Goal: Information Seeking & Learning: Learn about a topic

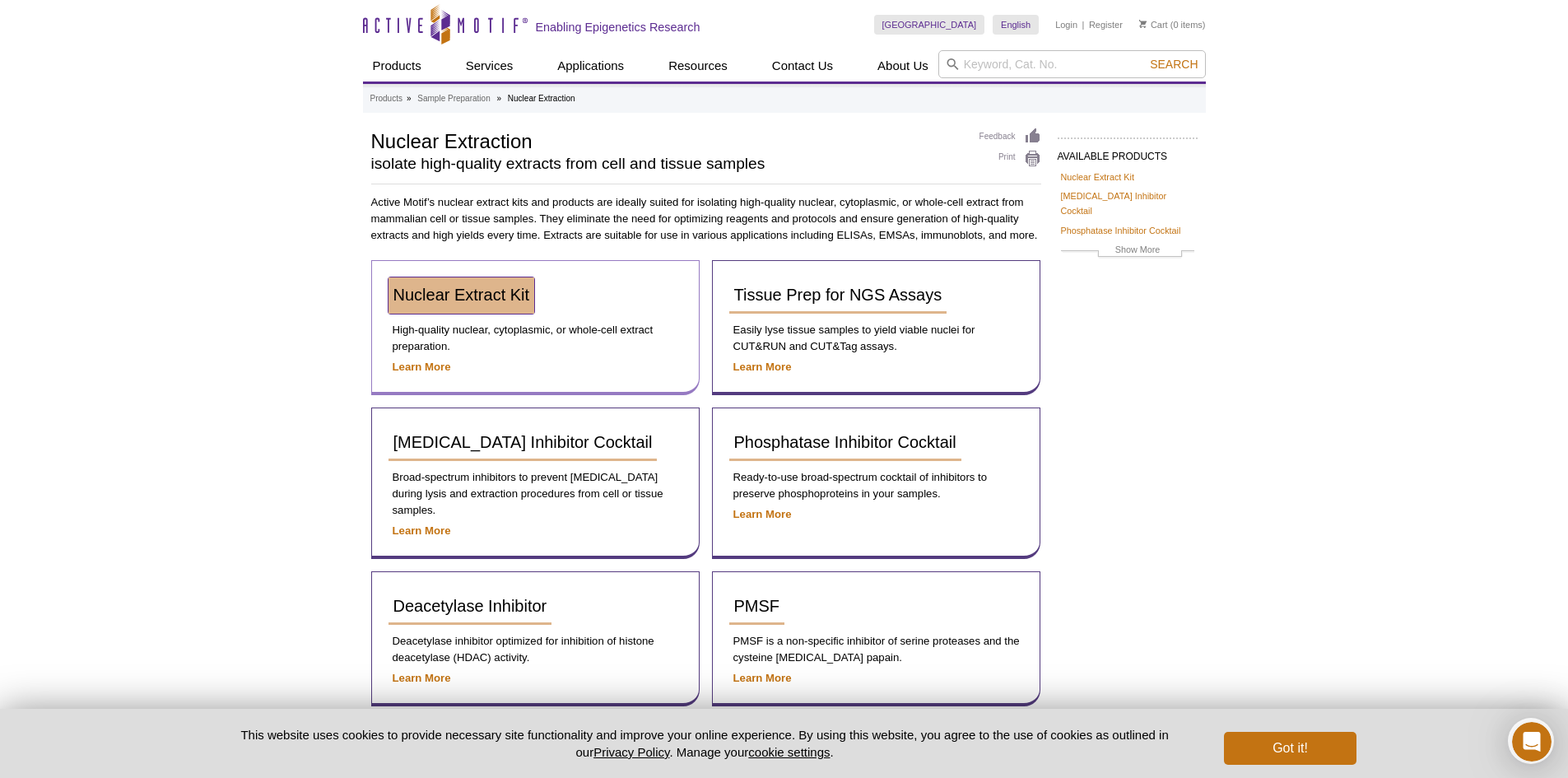
click at [506, 295] on span "Nuclear Extract Kit" at bounding box center [462, 295] width 137 height 18
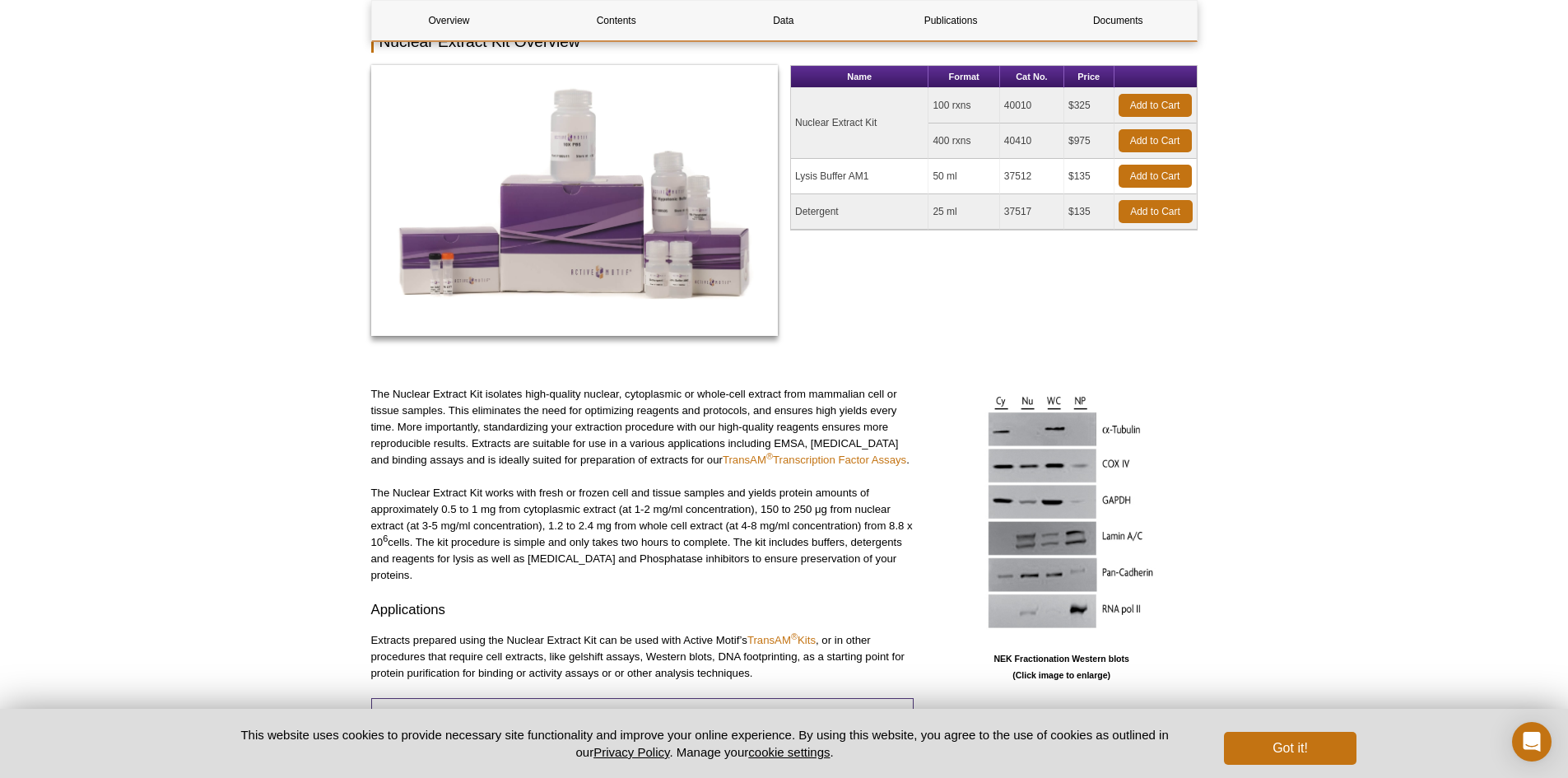
scroll to position [223, 0]
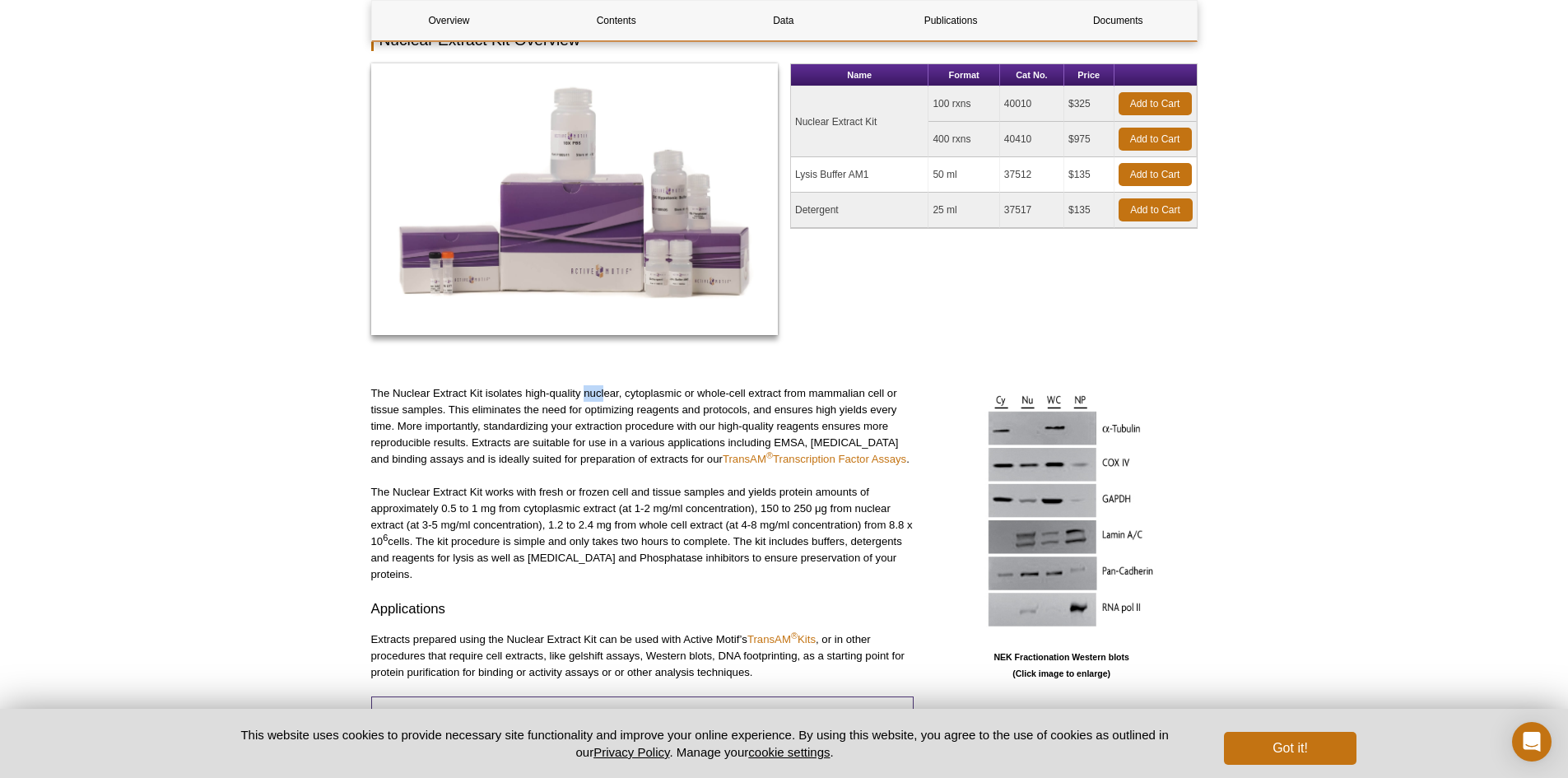
drag, startPoint x: 584, startPoint y: 392, endPoint x: 605, endPoint y: 390, distance: 21.1
click at [605, 390] on p "The Nuclear Extract Kit isolates high-quality nuclear, cytoplasmic or whole-cel…" at bounding box center [643, 426] width 542 height 83
drag, startPoint x: 634, startPoint y: 395, endPoint x: 693, endPoint y: 395, distance: 59.0
click at [693, 395] on p "The Nuclear Extract Kit isolates high-quality nuclear, cytoplasmic or whole-cel…" at bounding box center [643, 426] width 542 height 83
drag, startPoint x: 733, startPoint y: 395, endPoint x: 874, endPoint y: 393, distance: 141.0
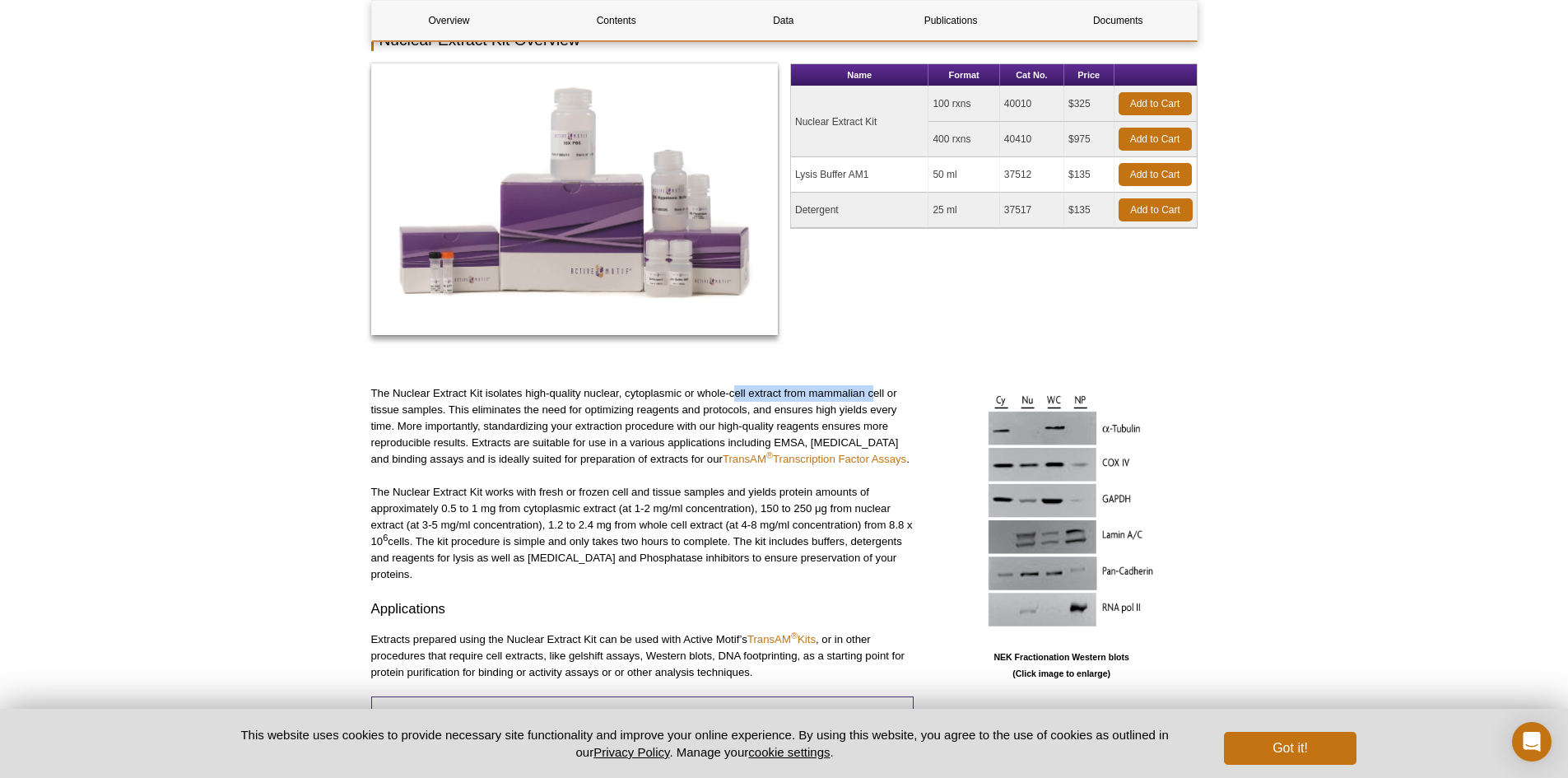
click at [874, 393] on p "The Nuclear Extract Kit isolates high-quality nuclear, cytoplasmic or whole-cel…" at bounding box center [643, 426] width 542 height 83
click at [745, 411] on p "The Nuclear Extract Kit isolates high-quality nuclear, cytoplasmic or whole-cel…" at bounding box center [643, 426] width 542 height 83
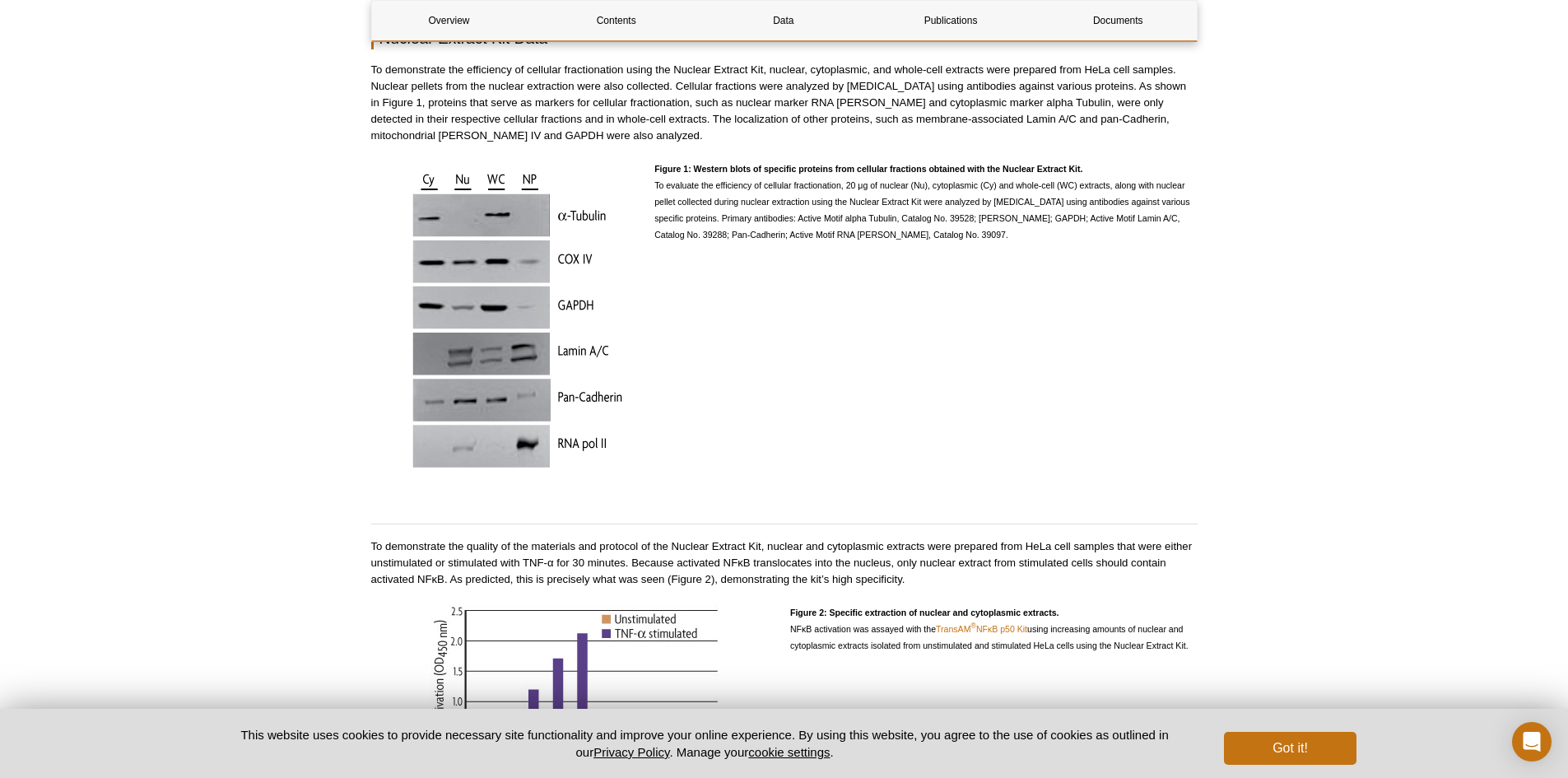
scroll to position [1375, 0]
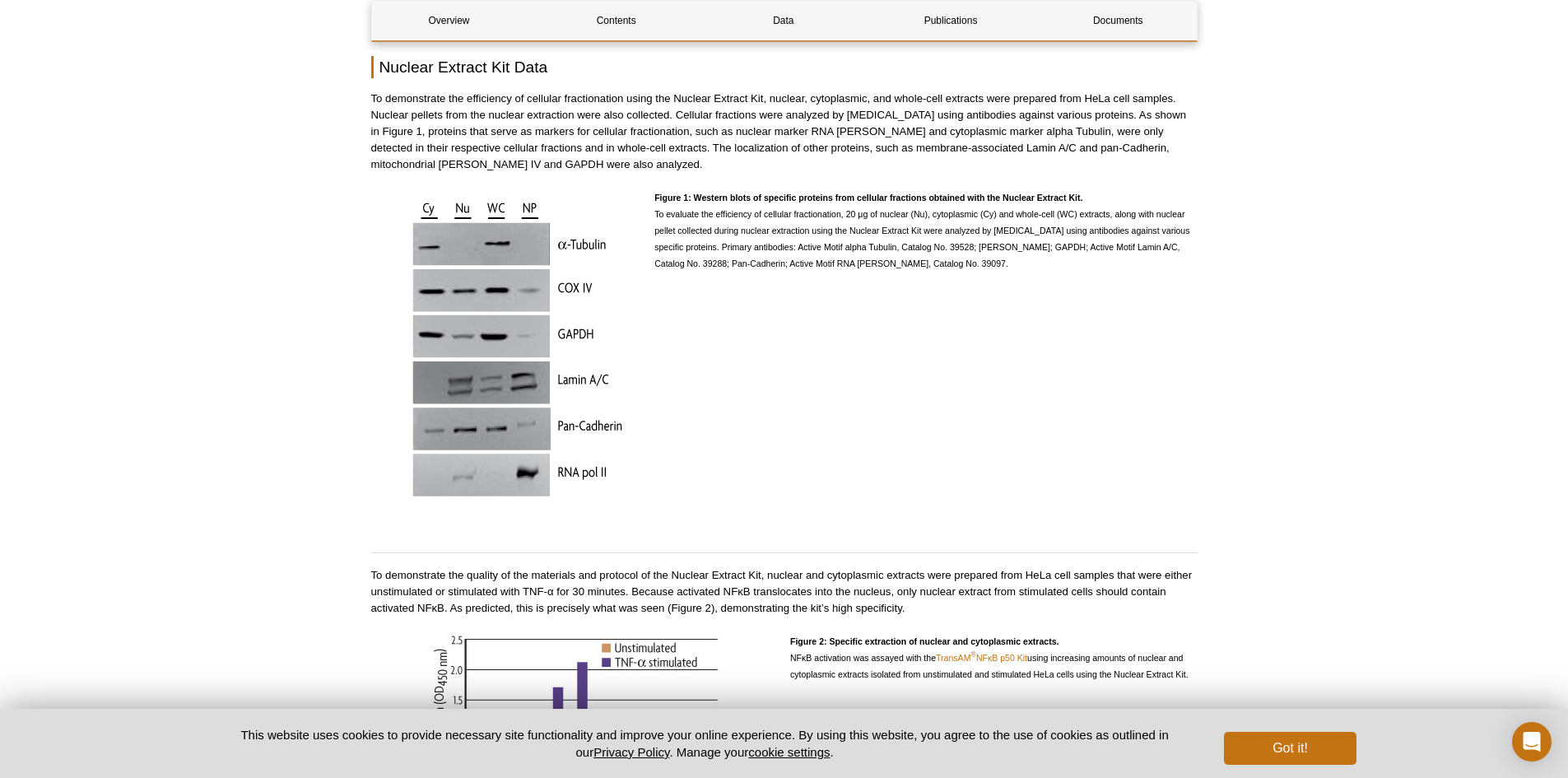
click at [954, 228] on span "Figure 1: Western blots of specific proteins from cellular fractions obtained w…" at bounding box center [922, 230] width 535 height 76
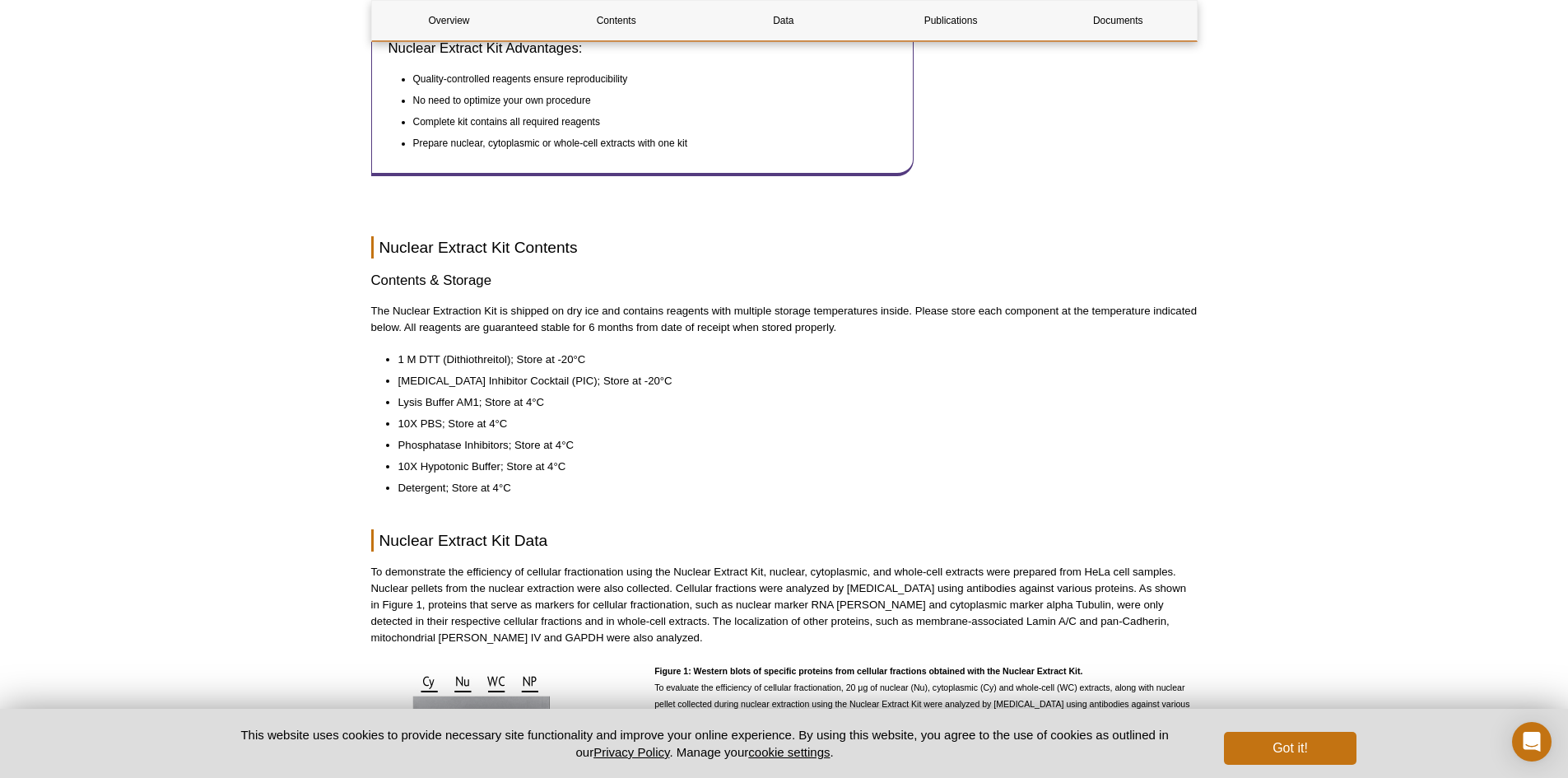
scroll to position [881, 0]
